Goal: Task Accomplishment & Management: Use online tool/utility

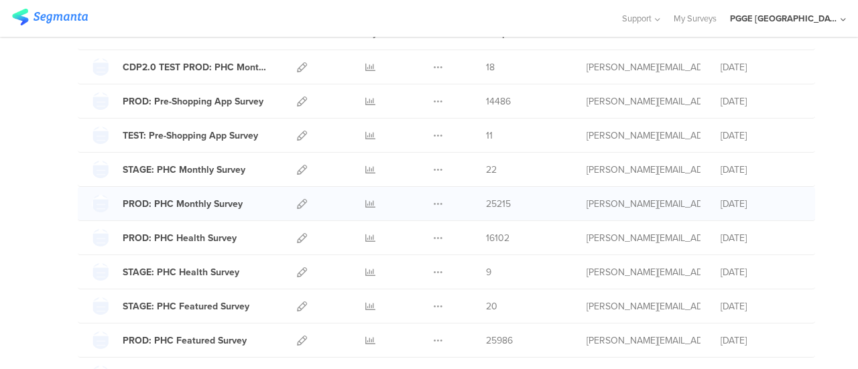
scroll to position [134, 0]
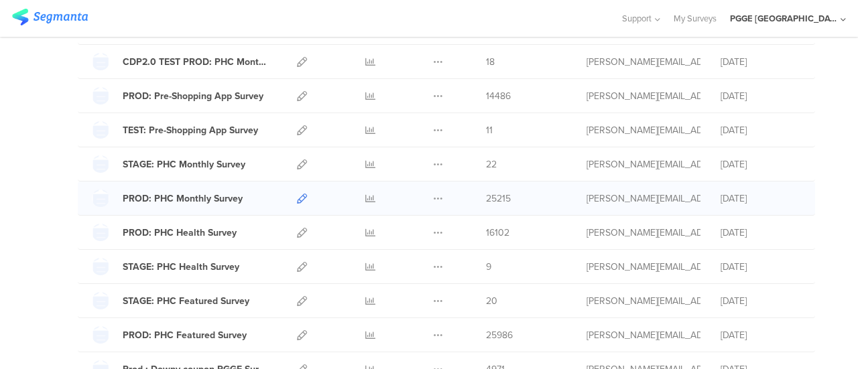
click at [297, 197] on icon at bounding box center [302, 199] width 10 height 10
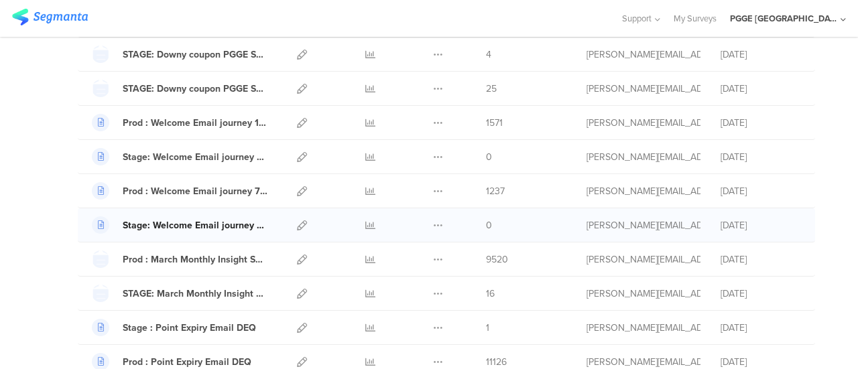
scroll to position [603, 0]
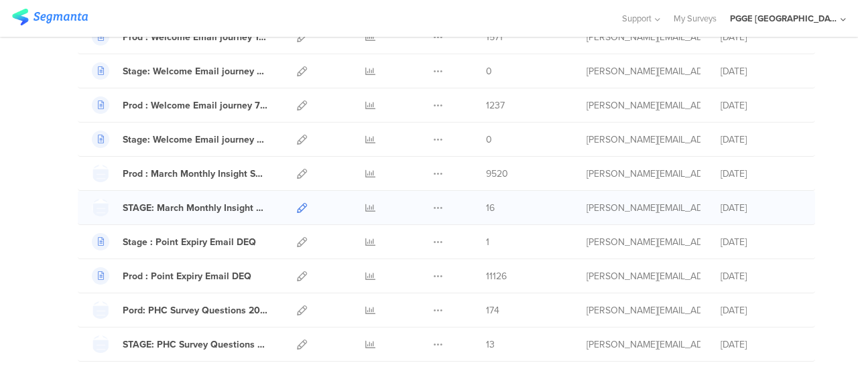
click at [297, 203] on icon at bounding box center [302, 208] width 10 height 10
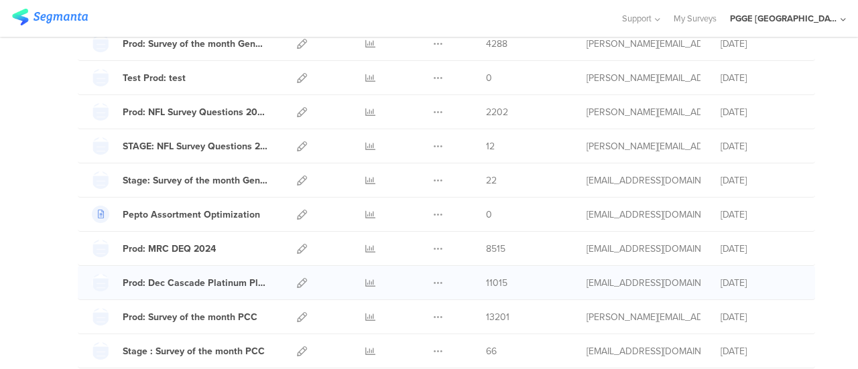
scroll to position [1005, 0]
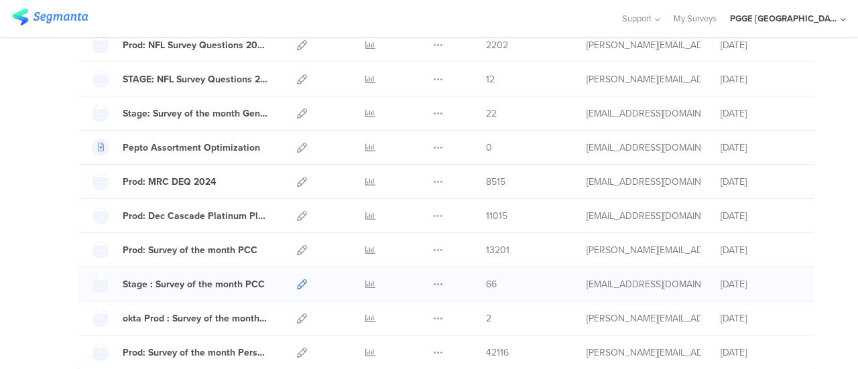
click at [297, 279] on icon at bounding box center [302, 284] width 10 height 10
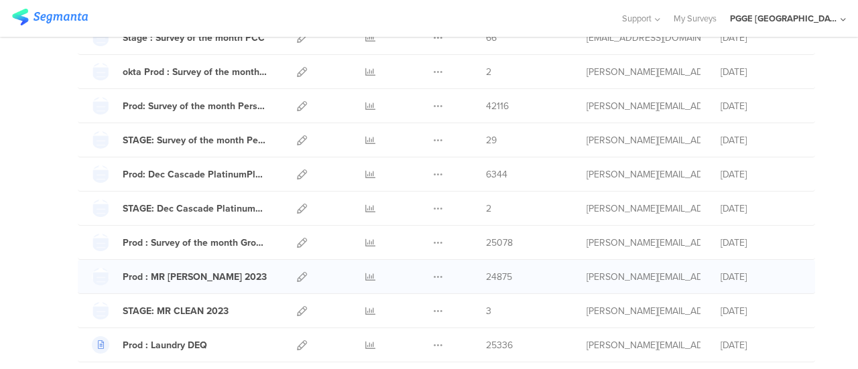
scroll to position [1273, 0]
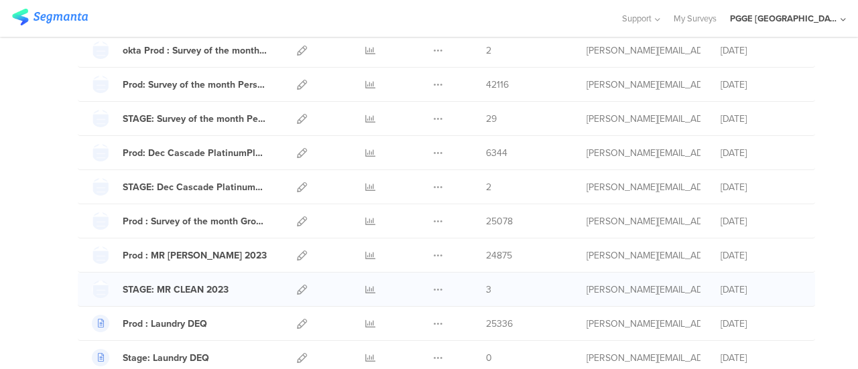
click at [297, 277] on div at bounding box center [301, 290] width 29 height 34
click at [297, 285] on icon at bounding box center [302, 290] width 10 height 10
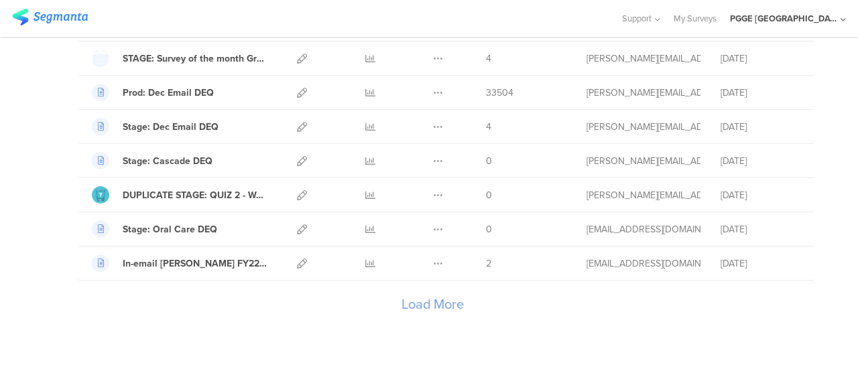
scroll to position [1608, 0]
click at [423, 295] on div "Load More" at bounding box center [432, 306] width 709 height 54
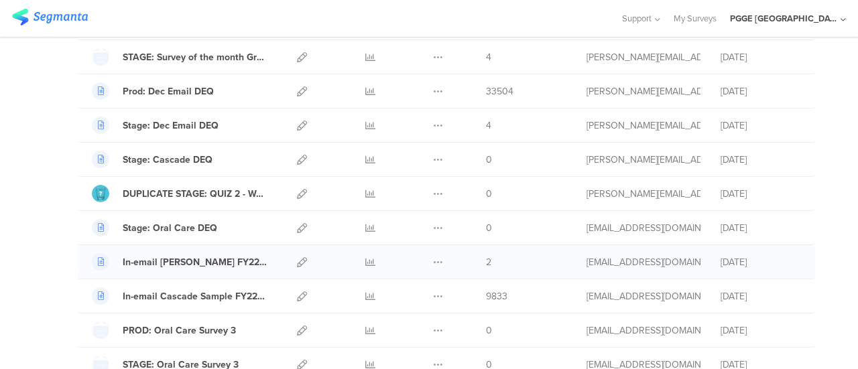
scroll to position [1675, 0]
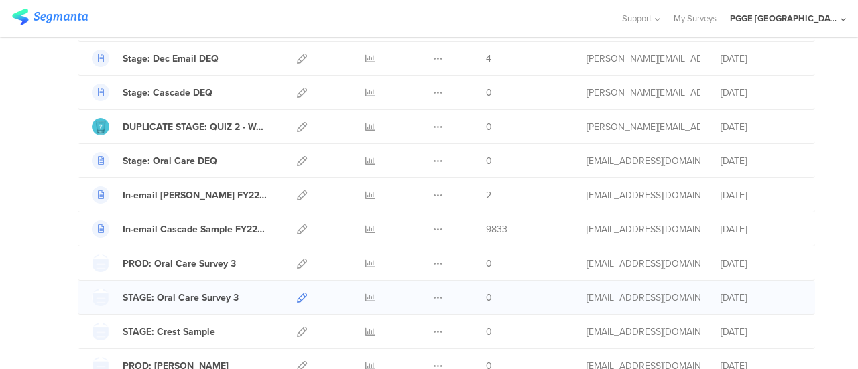
click at [297, 293] on icon at bounding box center [302, 298] width 10 height 10
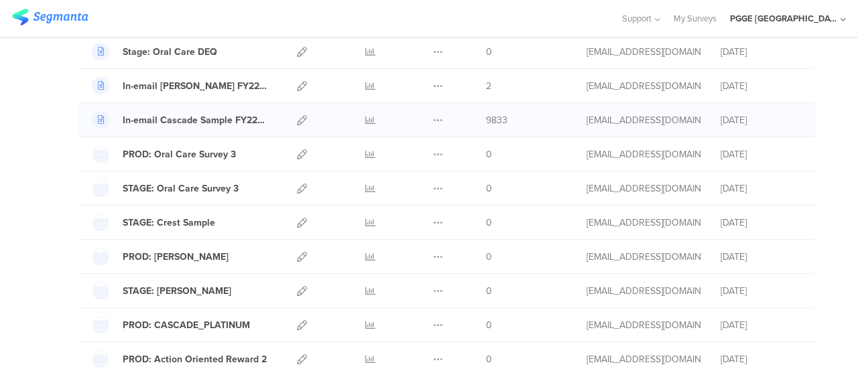
scroll to position [1943, 0]
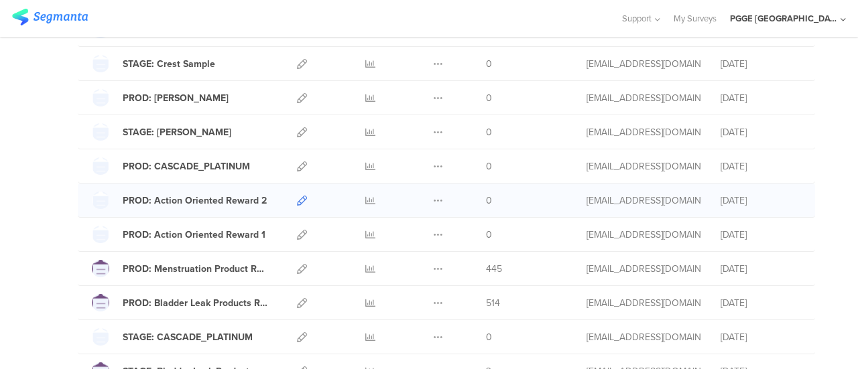
click at [297, 196] on icon at bounding box center [302, 201] width 10 height 10
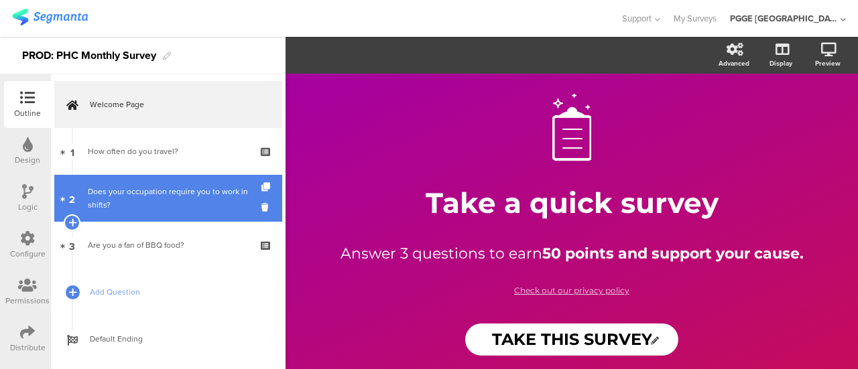
click at [202, 198] on div "Does your occupation require you to work in shifts?" at bounding box center [168, 198] width 160 height 27
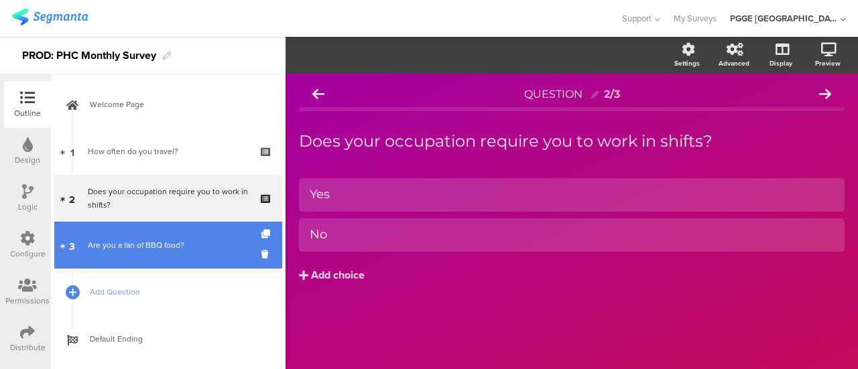
click at [205, 237] on link "3 Are you a fan of BBQ food?" at bounding box center [168, 245] width 228 height 47
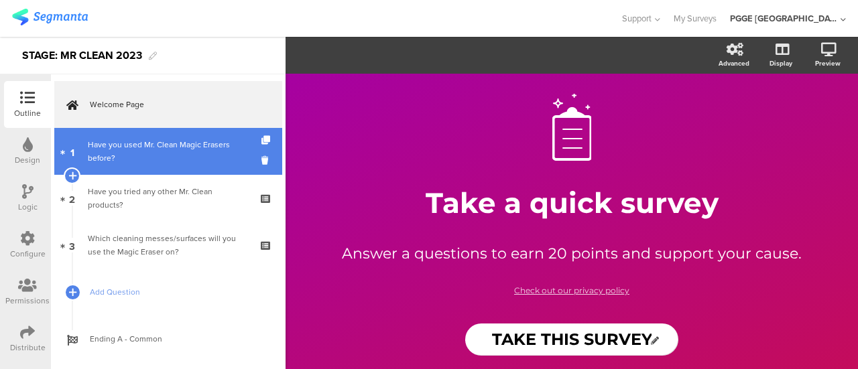
click at [172, 160] on div "Have you used Mr. Clean Magic Erasers before?" at bounding box center [168, 151] width 160 height 27
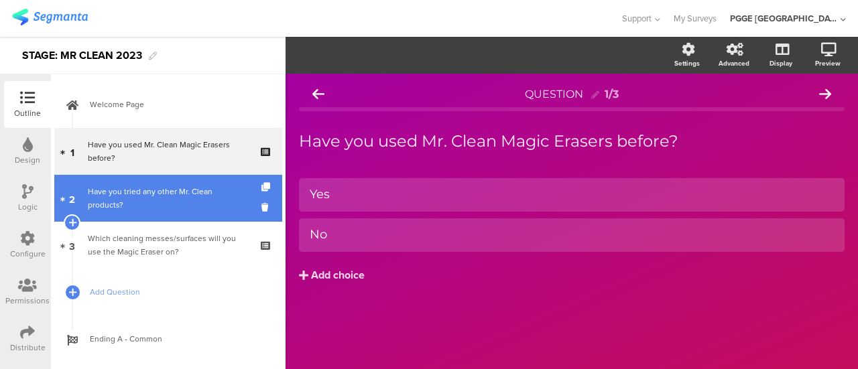
click at [168, 198] on div "Have you tried any other Mr. Clean products?" at bounding box center [168, 198] width 160 height 27
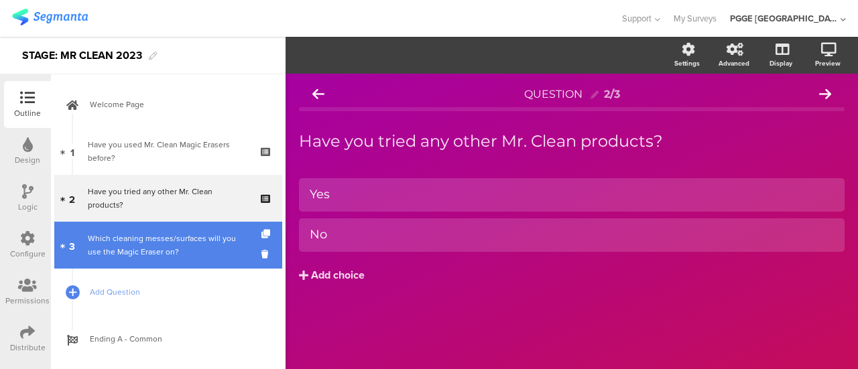
click at [159, 241] on div "Which cleaning messes/surfaces will you use the Magic Eraser on?" at bounding box center [168, 245] width 160 height 27
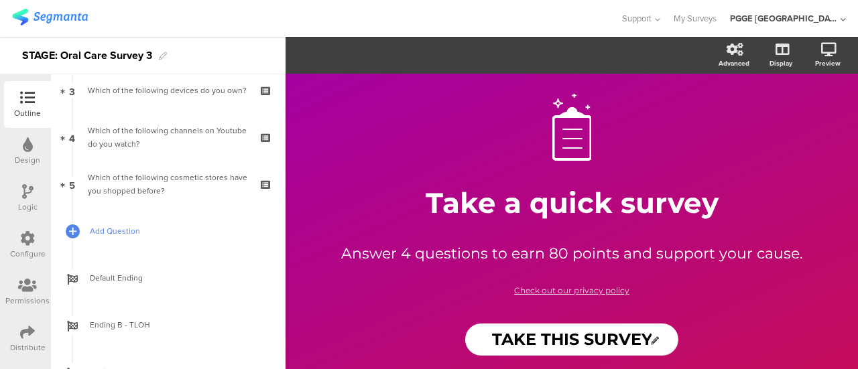
scroll to position [134, 0]
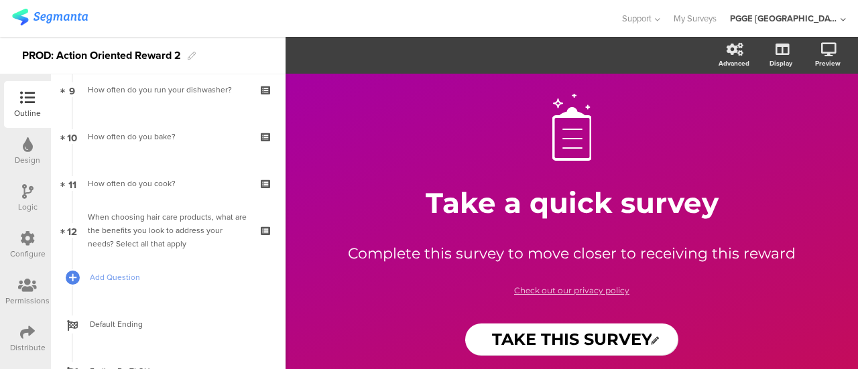
scroll to position [469, 0]
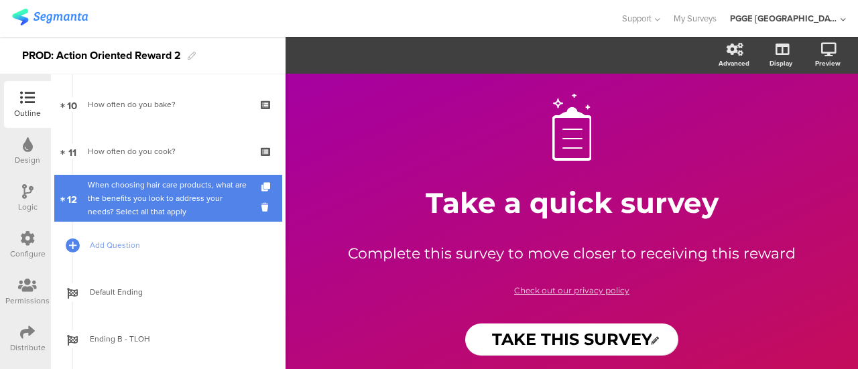
click at [163, 198] on div "When choosing hair care products, what are the benefits you look to address you…" at bounding box center [168, 198] width 160 height 40
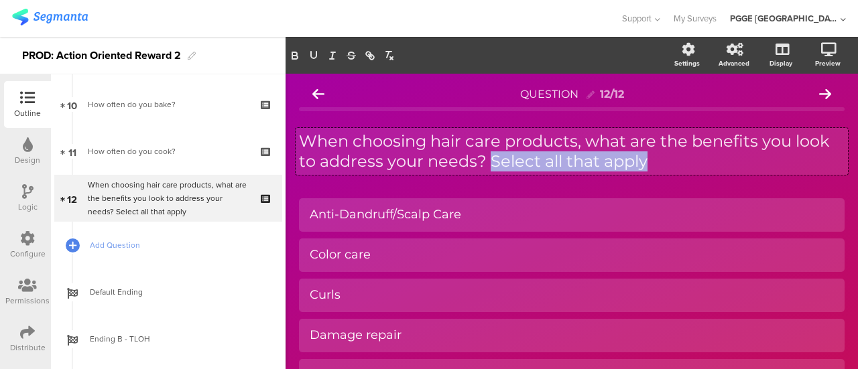
drag, startPoint x: 489, startPoint y: 161, endPoint x: 659, endPoint y: 160, distance: 169.5
click at [659, 160] on div "When choosing hair care products, what are the benefits you look to address you…" at bounding box center [572, 151] width 552 height 47
click at [658, 164] on p "When choosing hair care products, what are the benefits you look to address you…" at bounding box center [571, 151] width 545 height 40
click at [530, 162] on p "When choosing hair care products, what are the benefits you look to address you…" at bounding box center [571, 151] width 545 height 40
drag, startPoint x: 477, startPoint y: 161, endPoint x: 667, endPoint y: 165, distance: 189.7
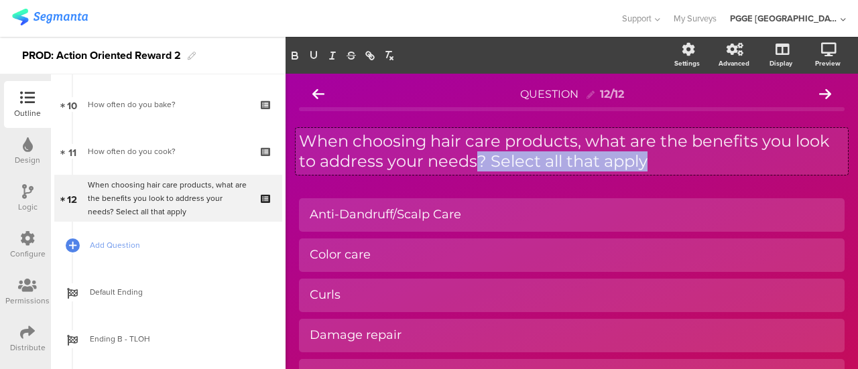
click at [667, 165] on p "When choosing hair care products, what are the benefits you look to address you…" at bounding box center [571, 151] width 545 height 40
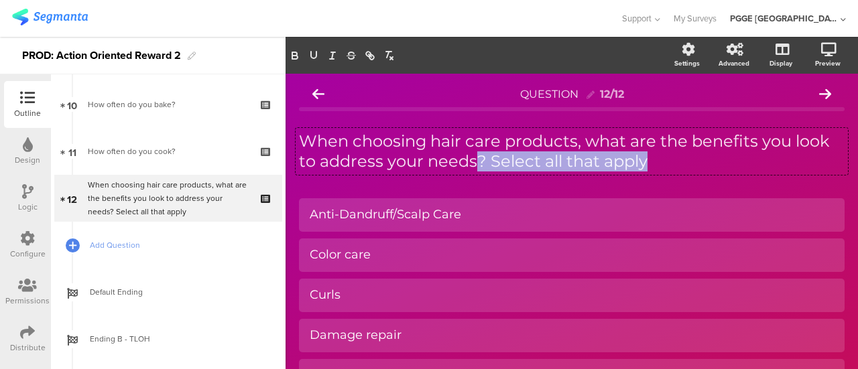
copy p "? Select all that apply"
